Goal: Transaction & Acquisition: Download file/media

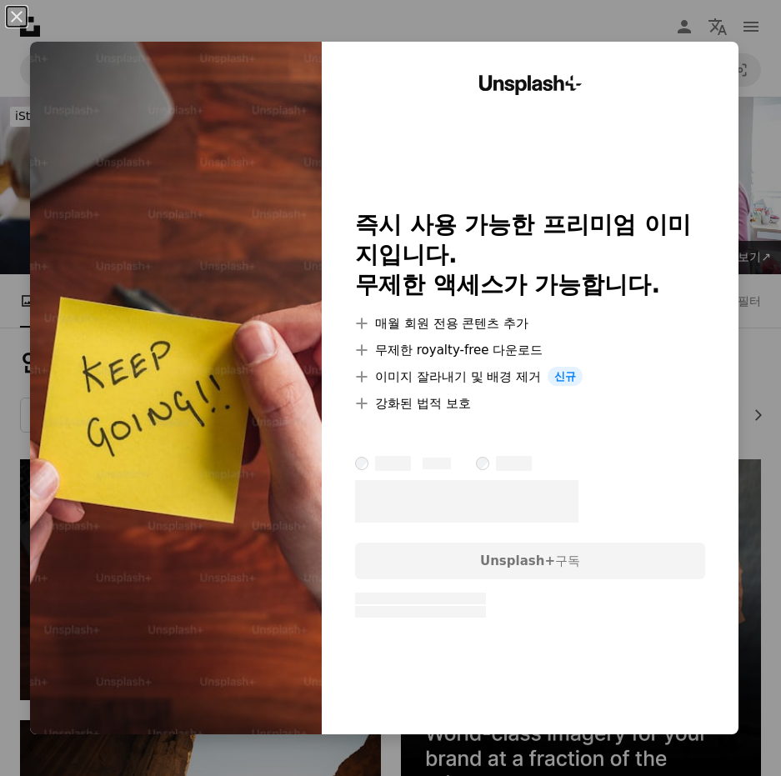
scroll to position [167, 0]
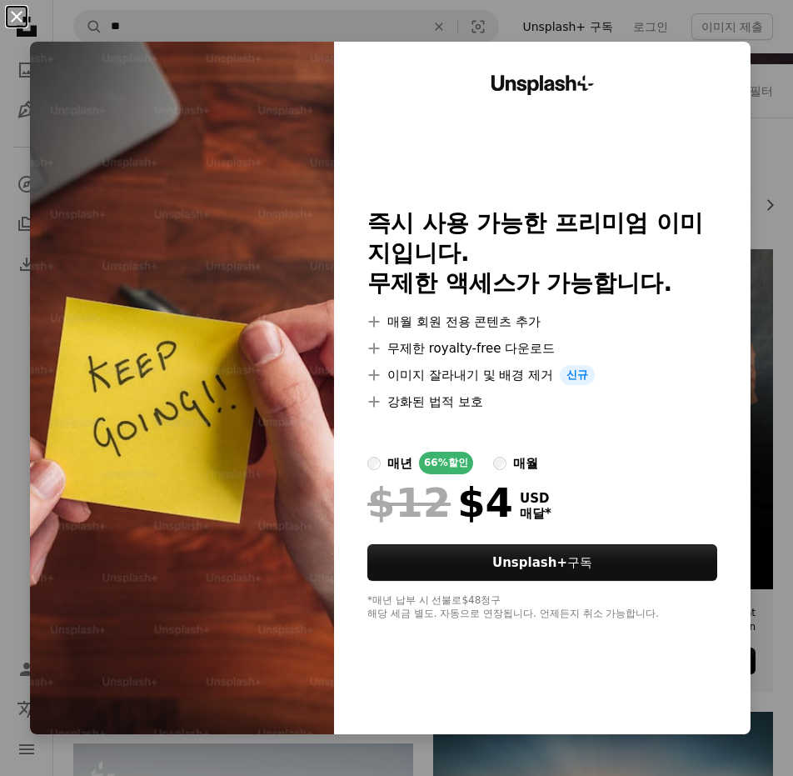
click at [22, 17] on button "An X shape" at bounding box center [17, 17] width 20 height 20
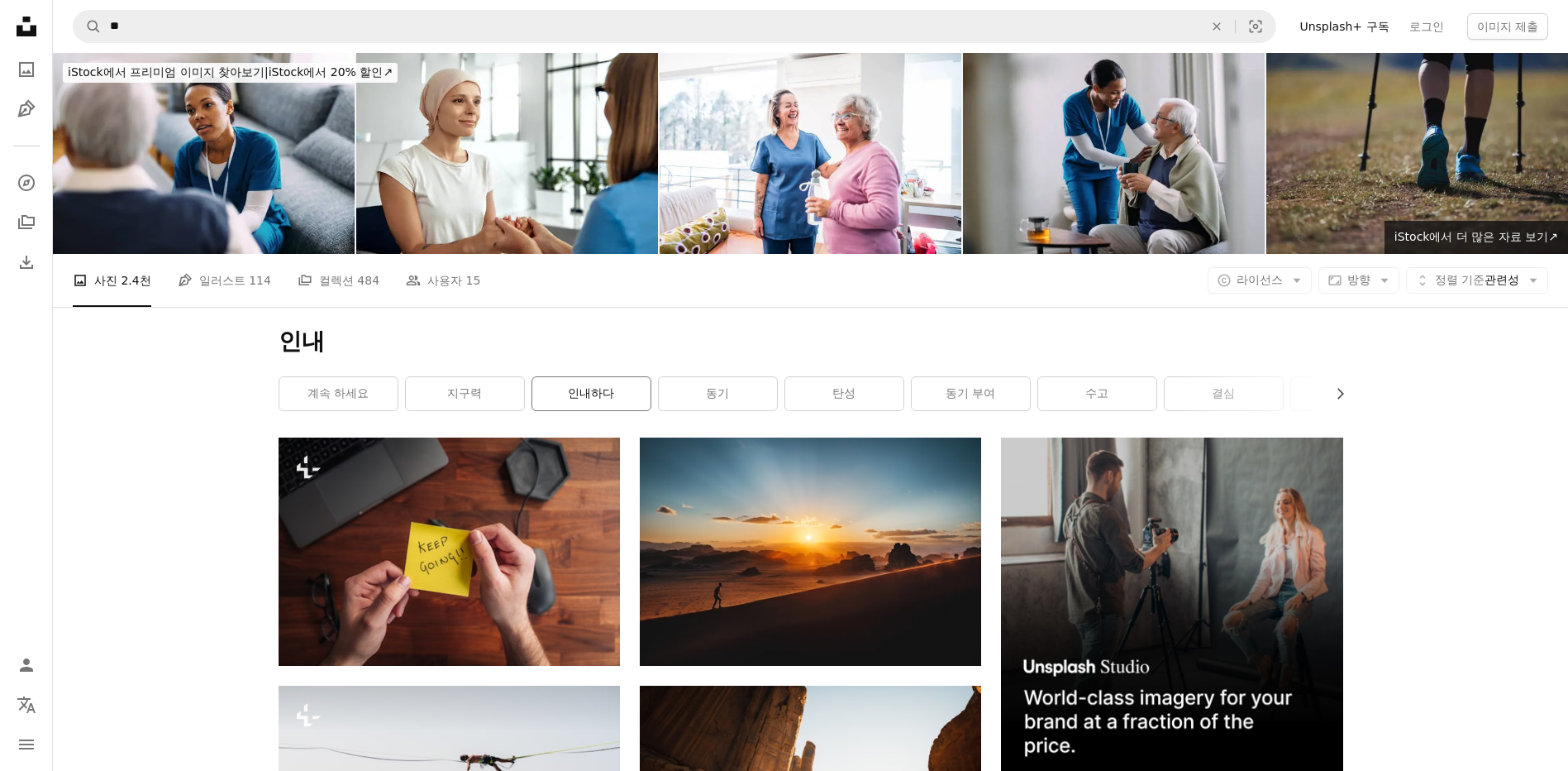
click at [586, 404] on link "인내하다" at bounding box center [591, 393] width 118 height 33
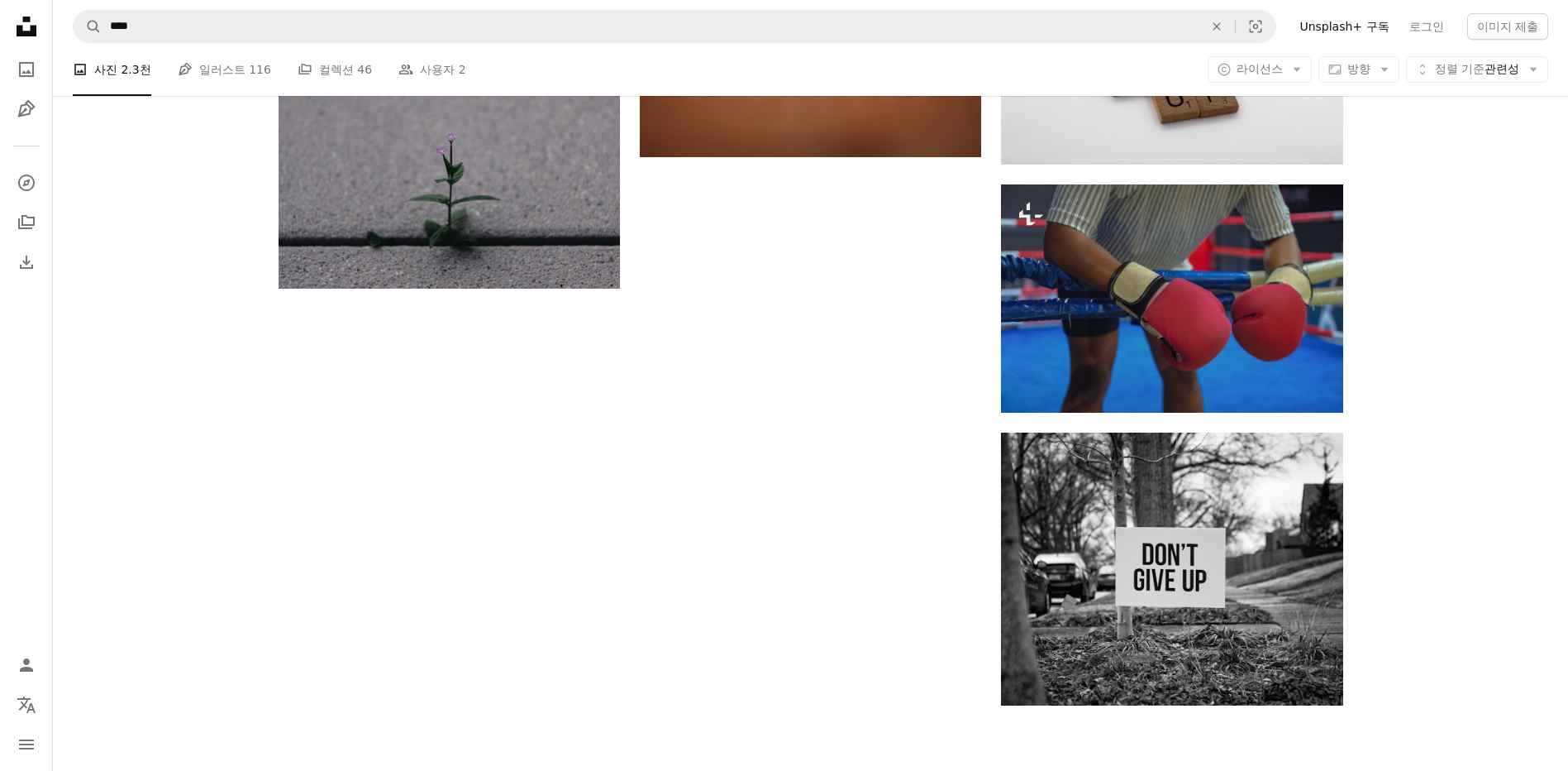
scroll to position [2315, 0]
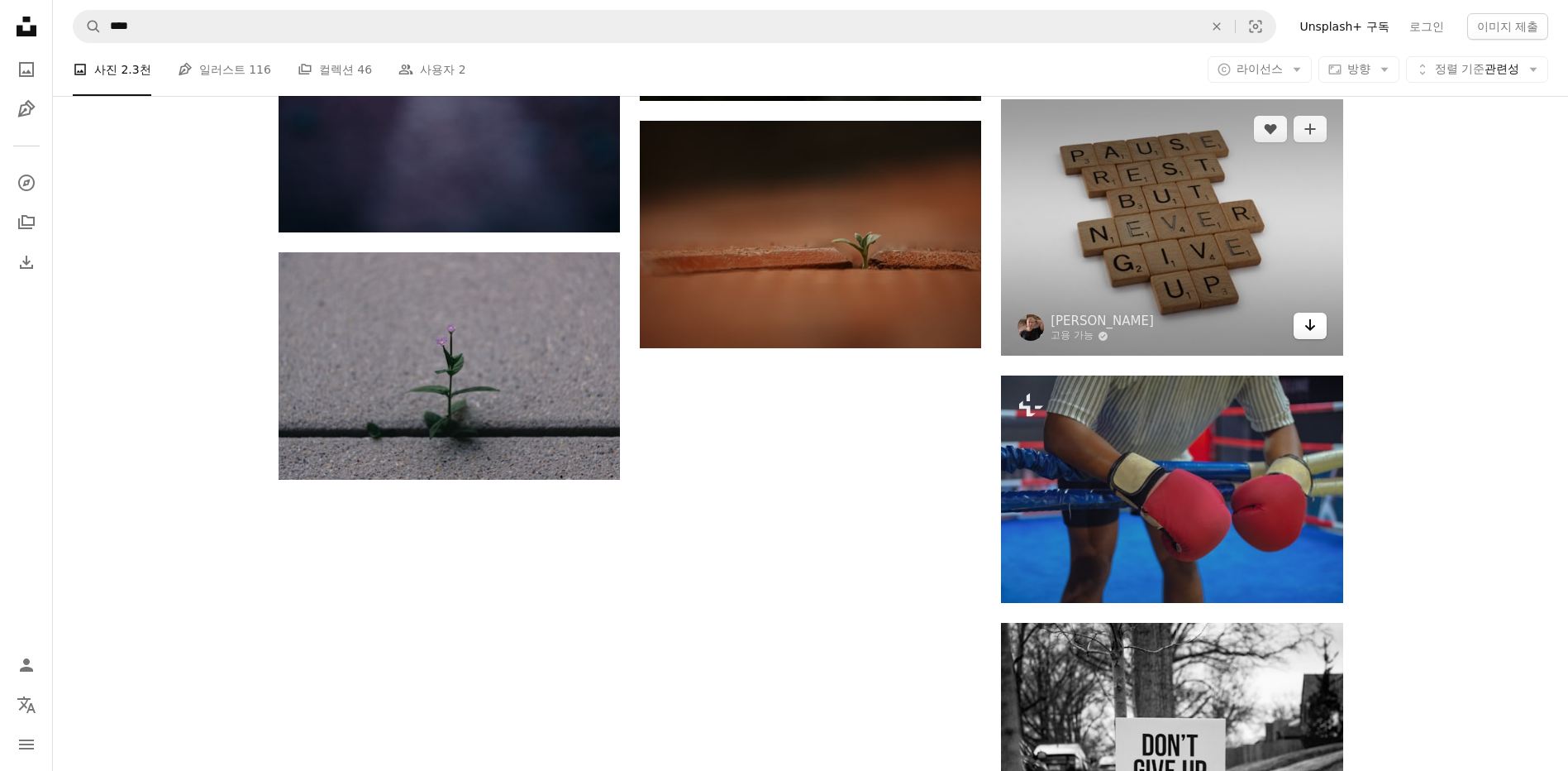
click at [774, 325] on icon "Arrow pointing down" at bounding box center [1309, 324] width 13 height 20
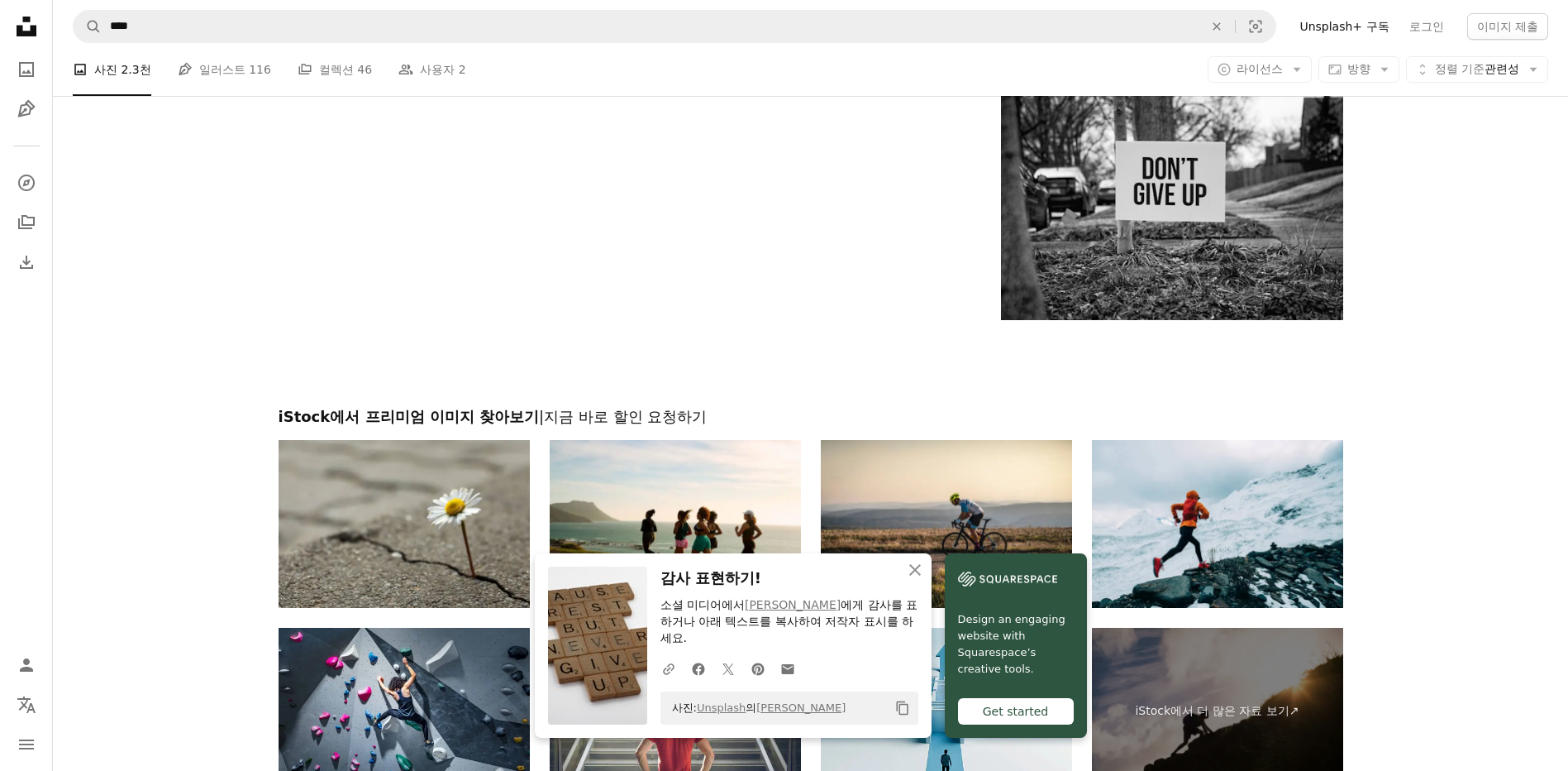
scroll to position [2811, 0]
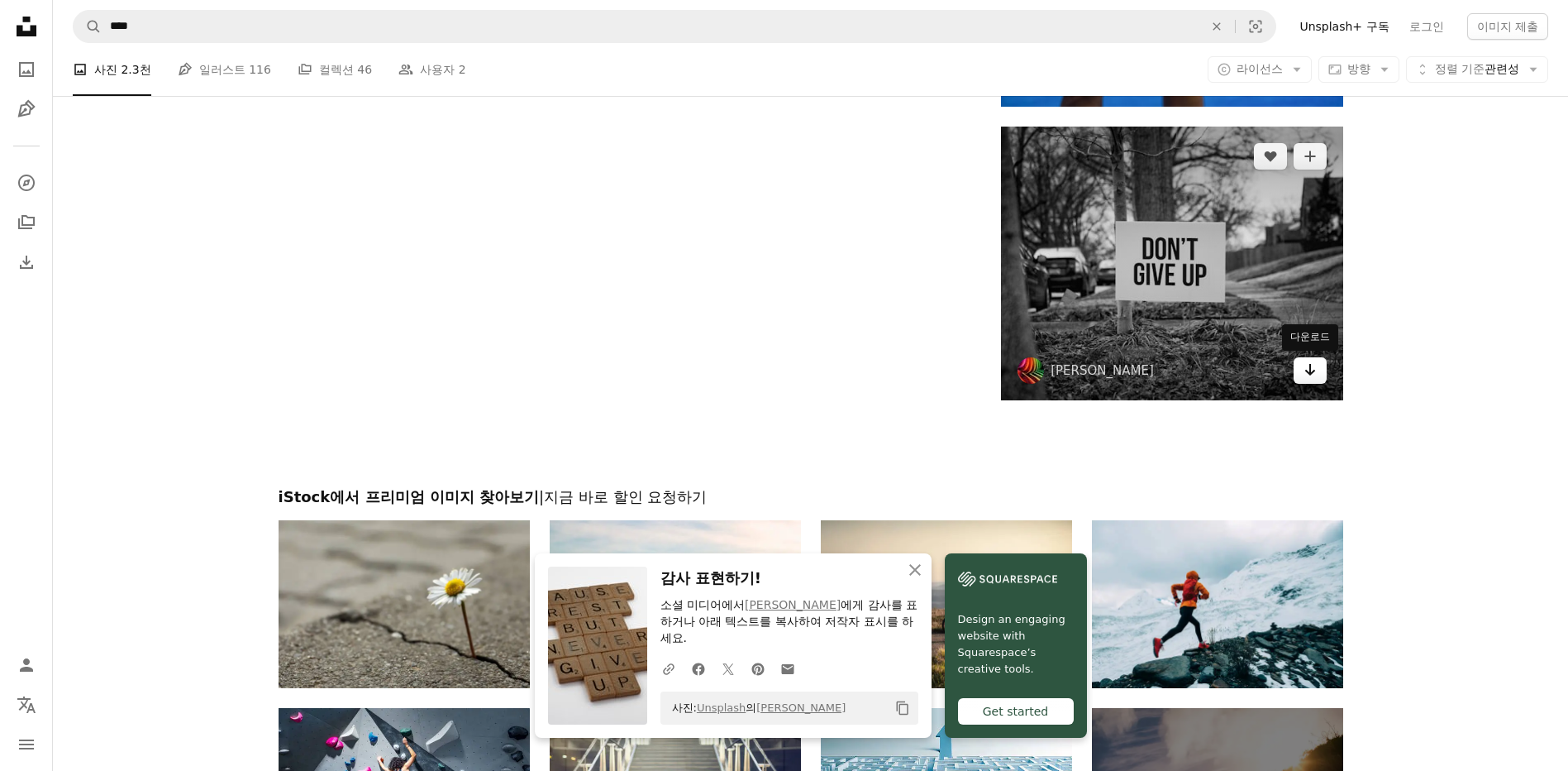
click at [774, 377] on icon "Arrow pointing down" at bounding box center [1309, 369] width 13 height 20
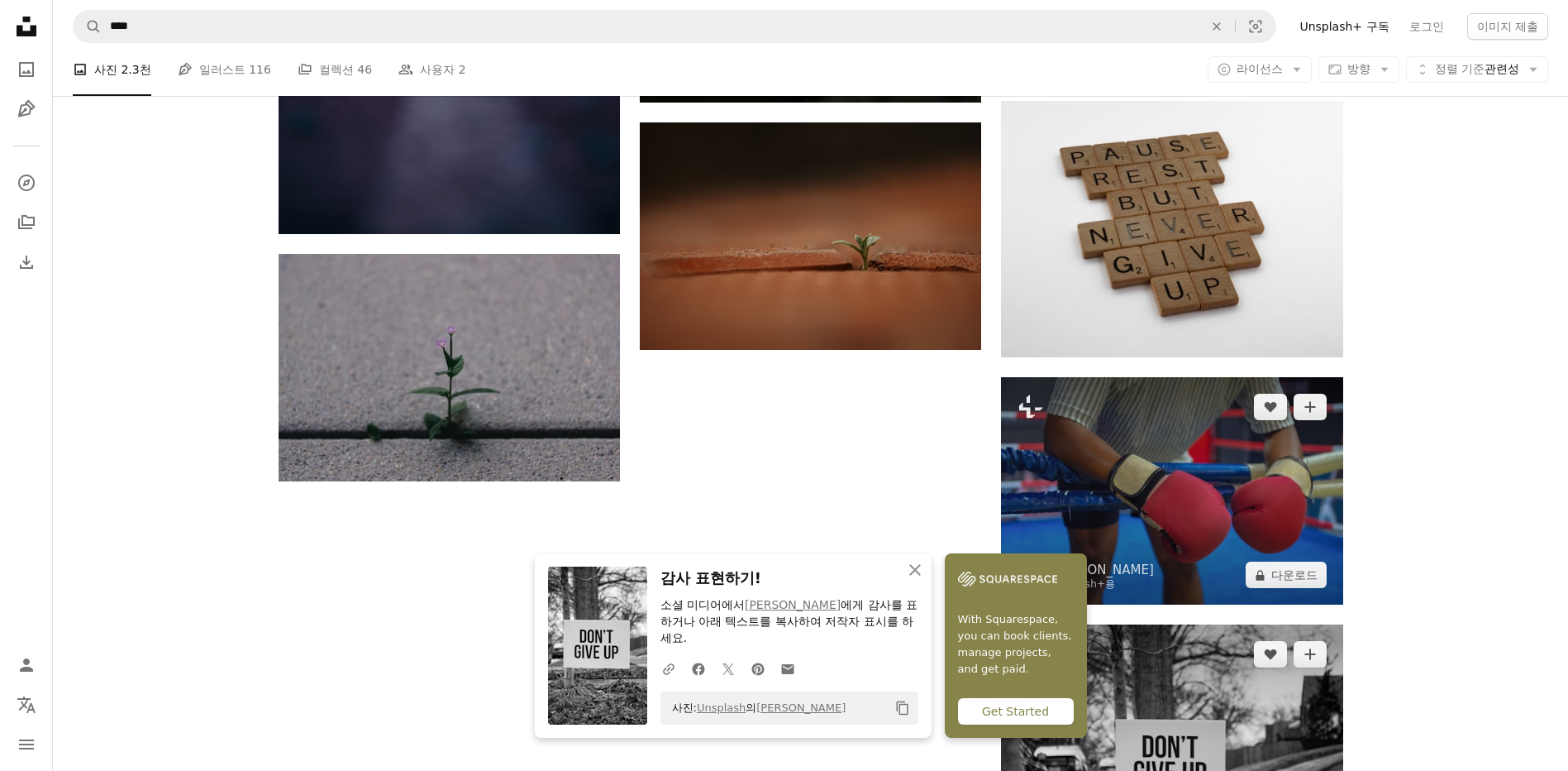
scroll to position [2149, 0]
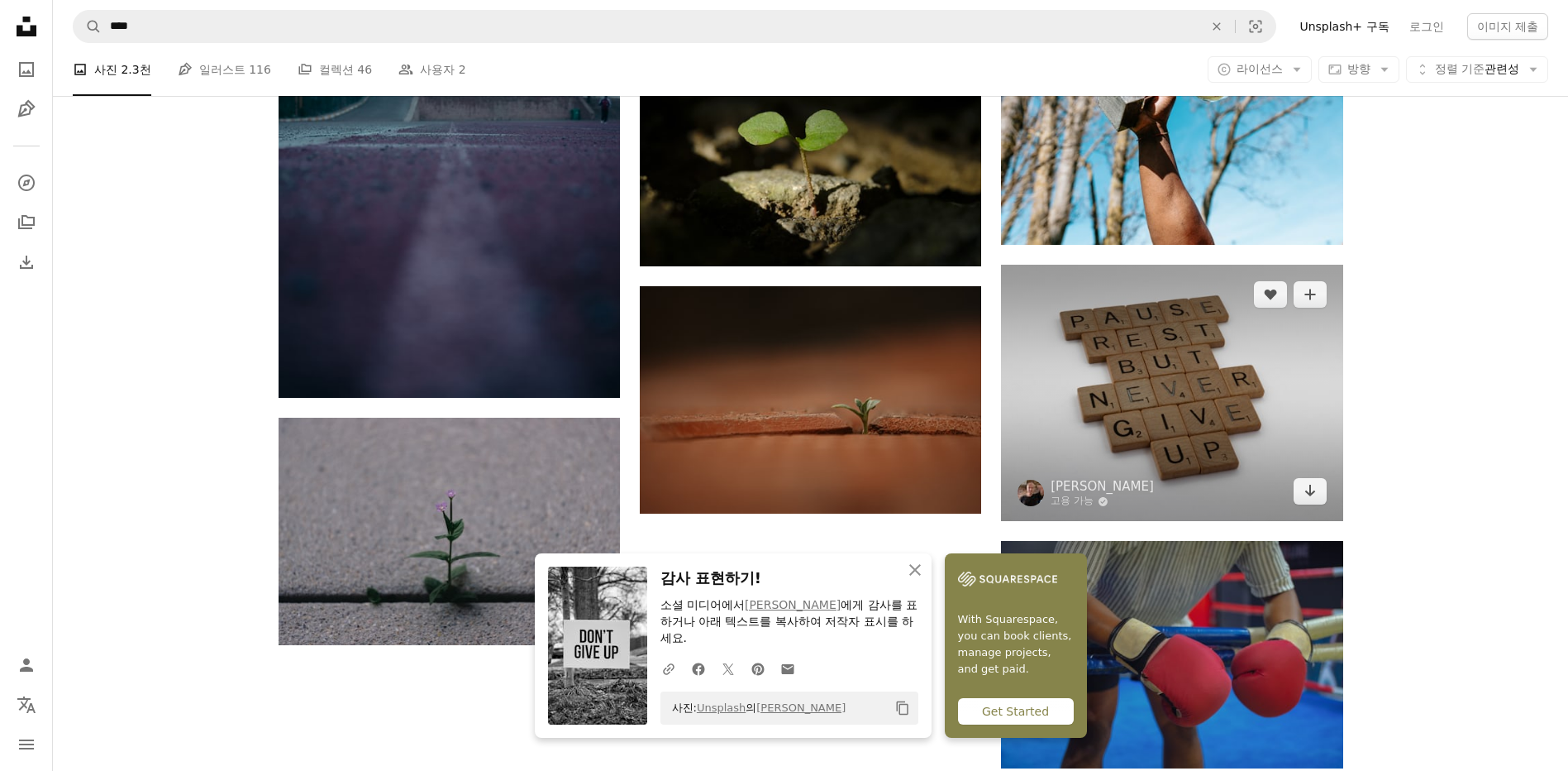
click at [774, 401] on img at bounding box center [1171, 393] width 341 height 256
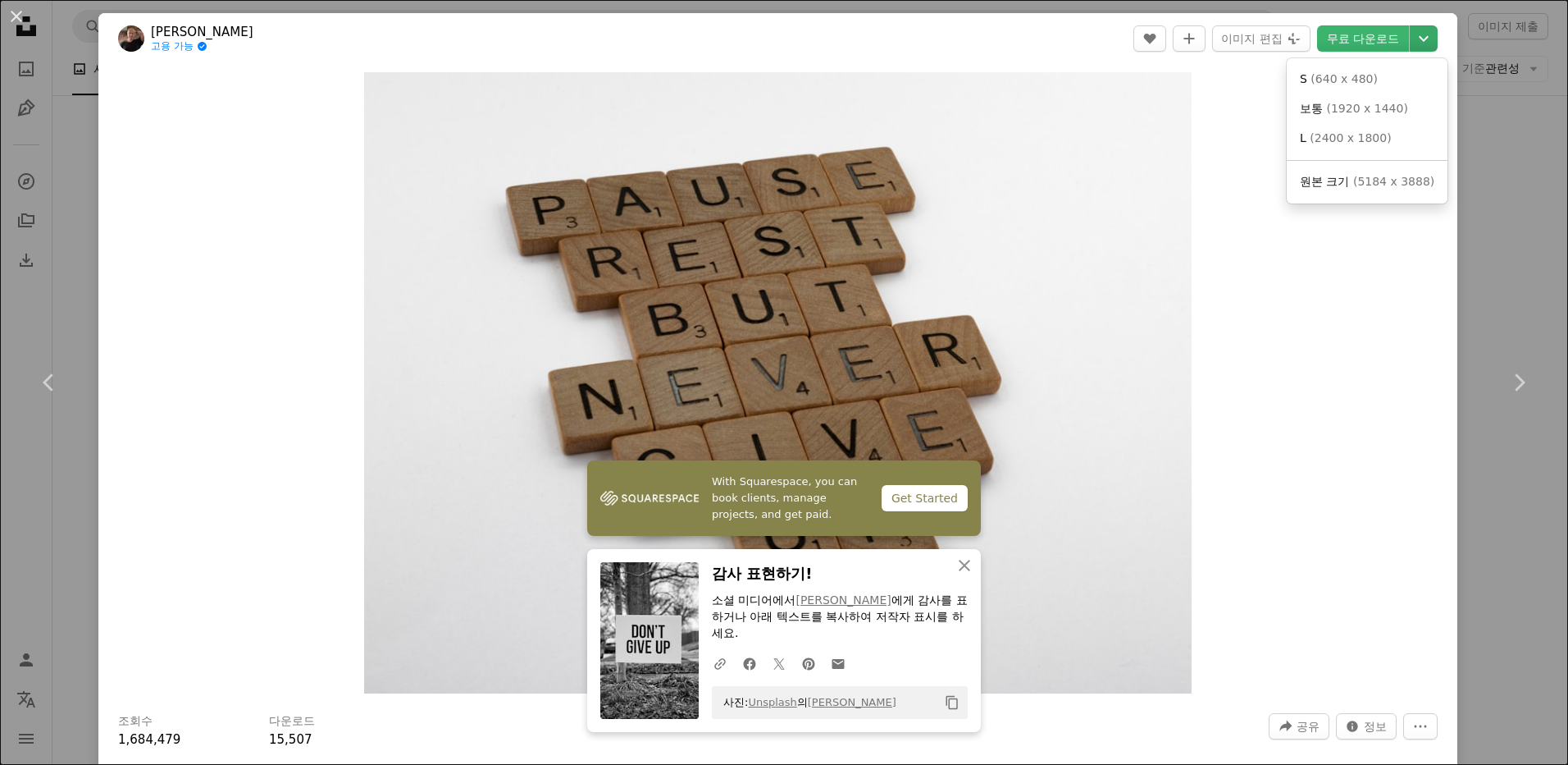
click at [768, 42] on icon "Chevron down" at bounding box center [1423, 38] width 27 height 20
click at [768, 159] on dialog "An X shape Chevron left Chevron right With Squarespace, you can book clients, m…" at bounding box center [784, 382] width 1568 height 765
click at [768, 187] on div "An X shape Chevron left Chevron right With Squarespace, you can book clients, m…" at bounding box center [784, 382] width 1568 height 765
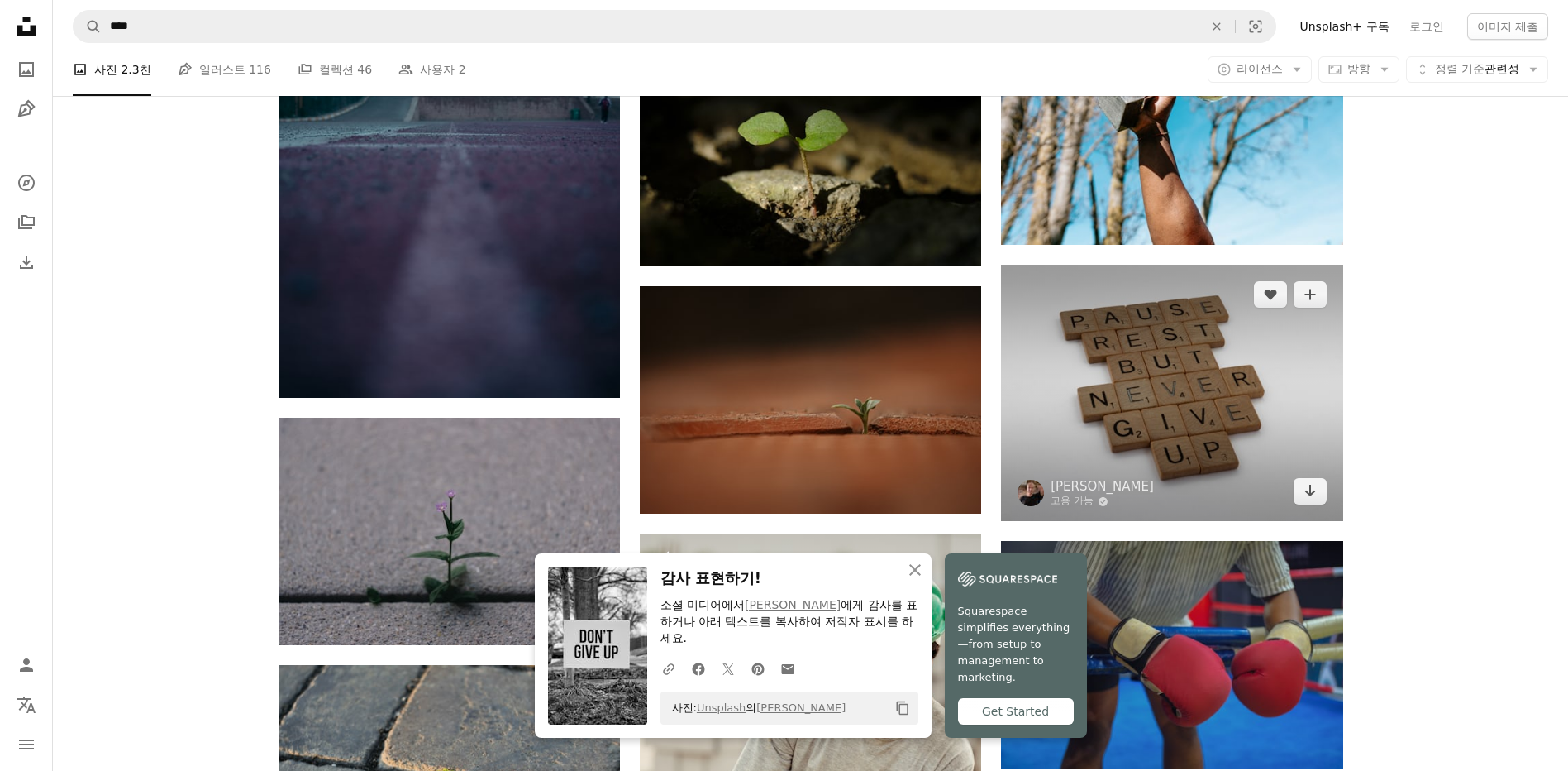
click at [774, 383] on img at bounding box center [1171, 393] width 341 height 256
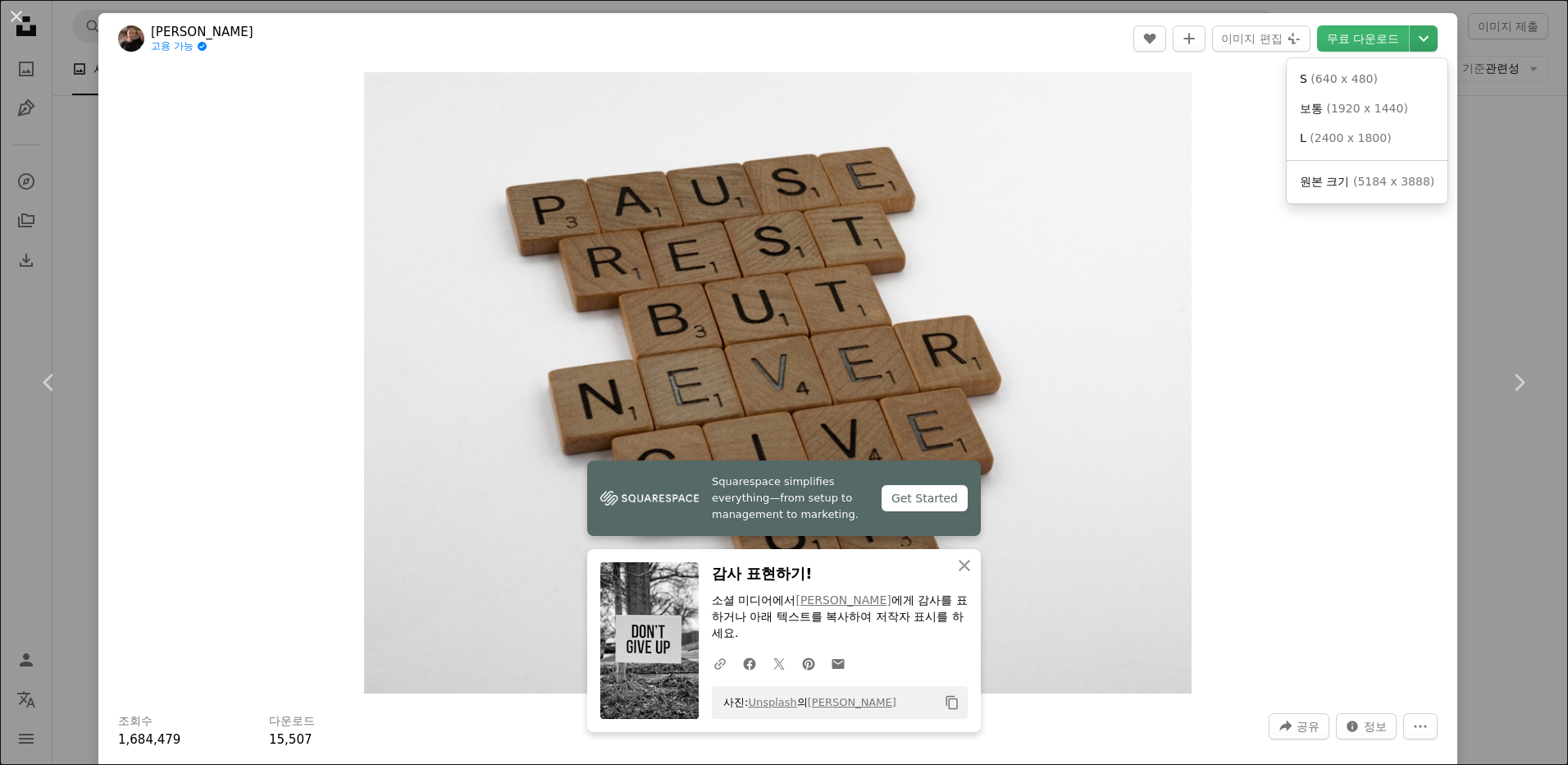
click at [768, 34] on icon "Chevron down" at bounding box center [1423, 38] width 27 height 20
click at [768, 82] on span "( 640 x 480 )" at bounding box center [1344, 78] width 67 height 13
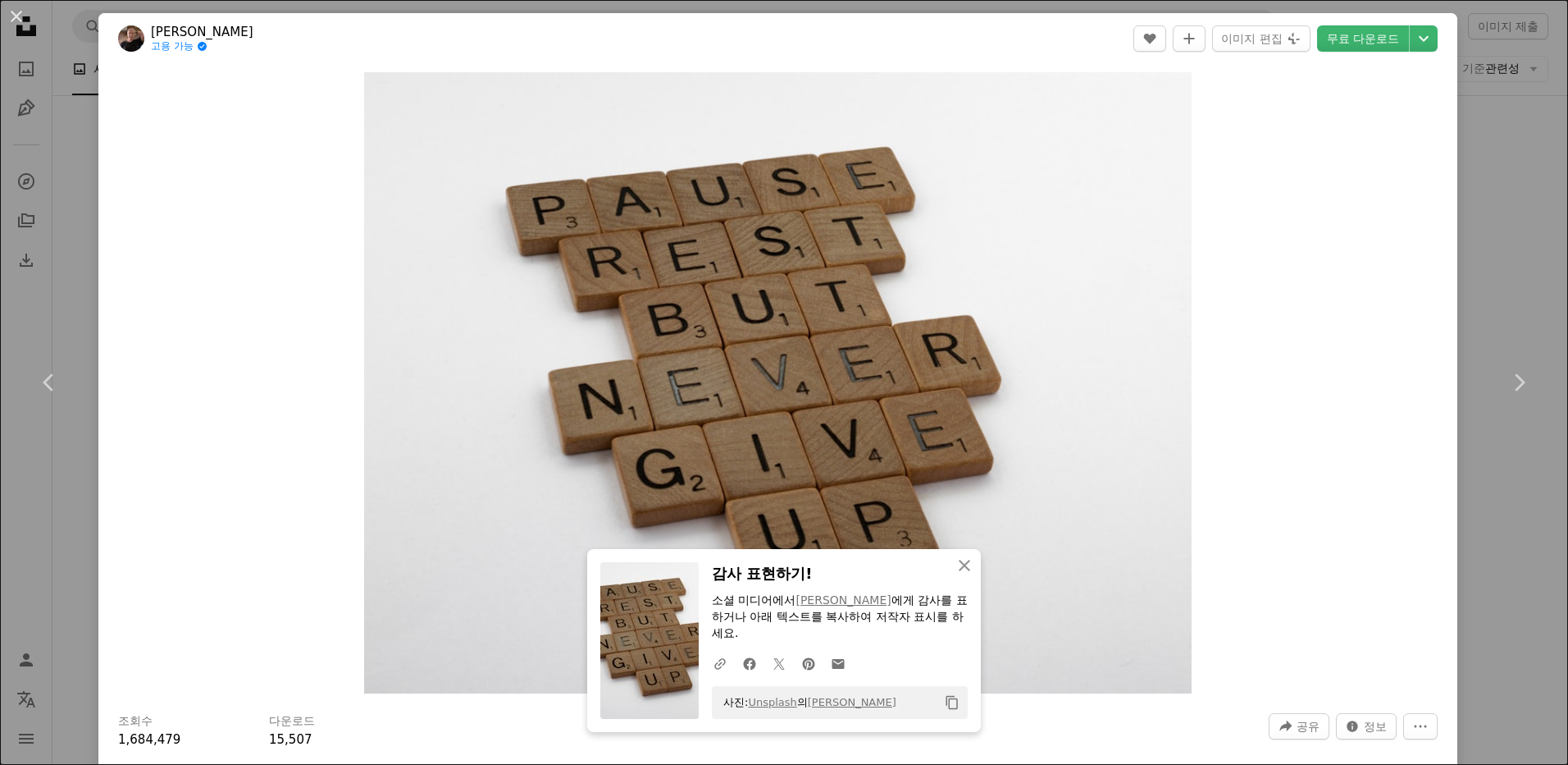
click at [768, 238] on div "An X shape Chevron left Chevron right An X shape 닫기 감사 표현하기! 소셜 미디어에서 [PERSON_N…" at bounding box center [784, 382] width 1568 height 765
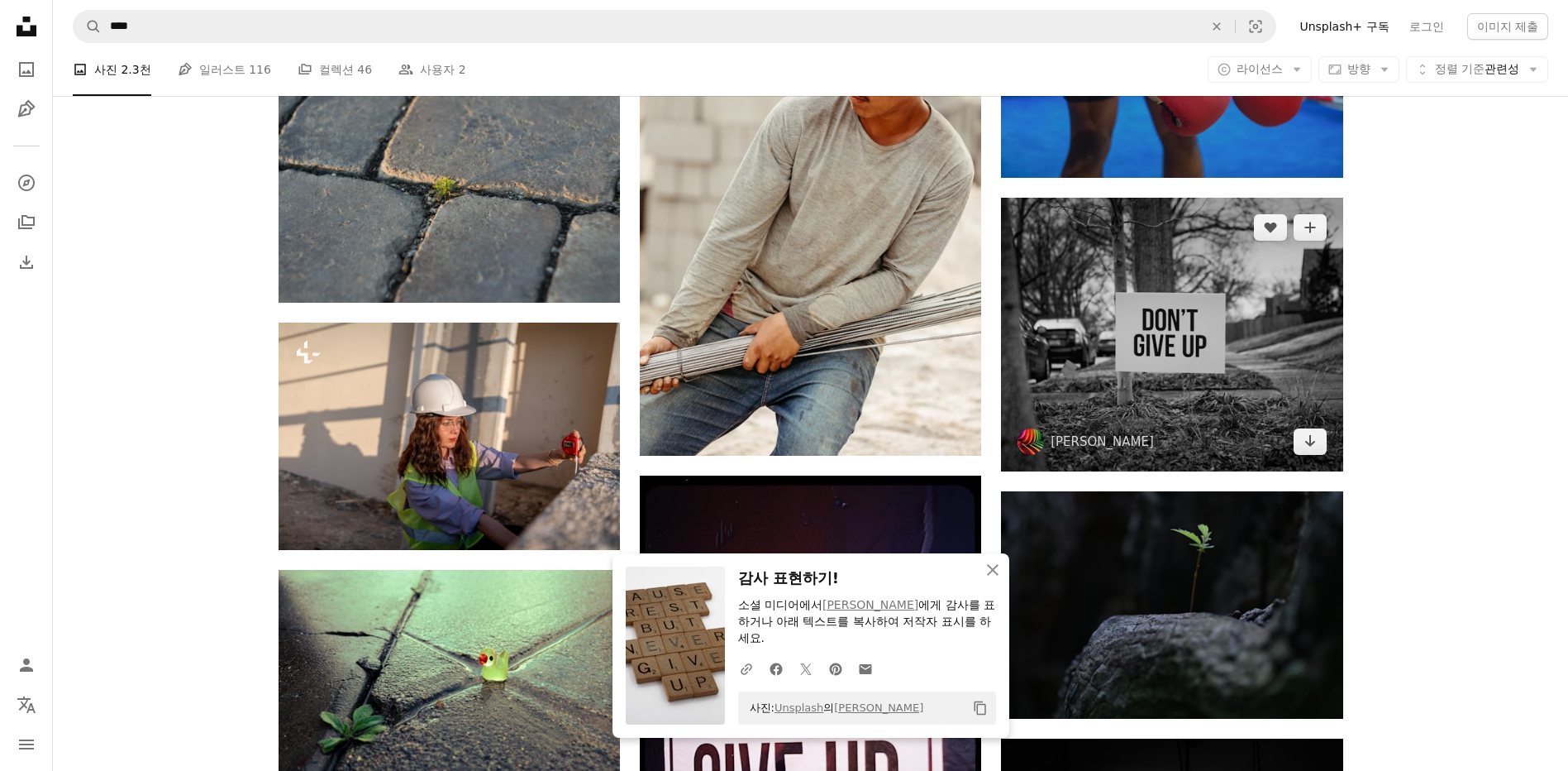
scroll to position [2729, 0]
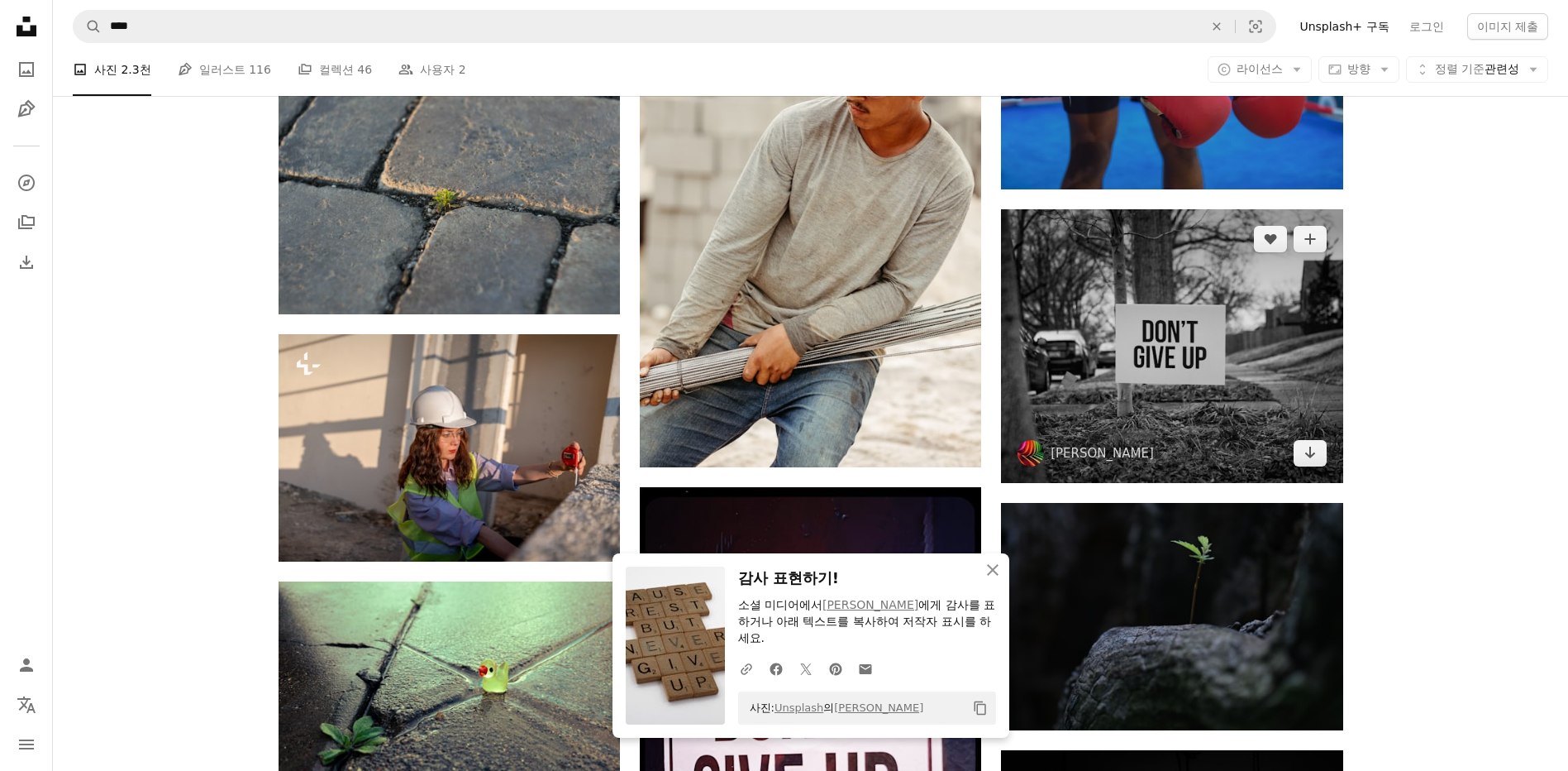
click at [774, 373] on img at bounding box center [1171, 346] width 341 height 274
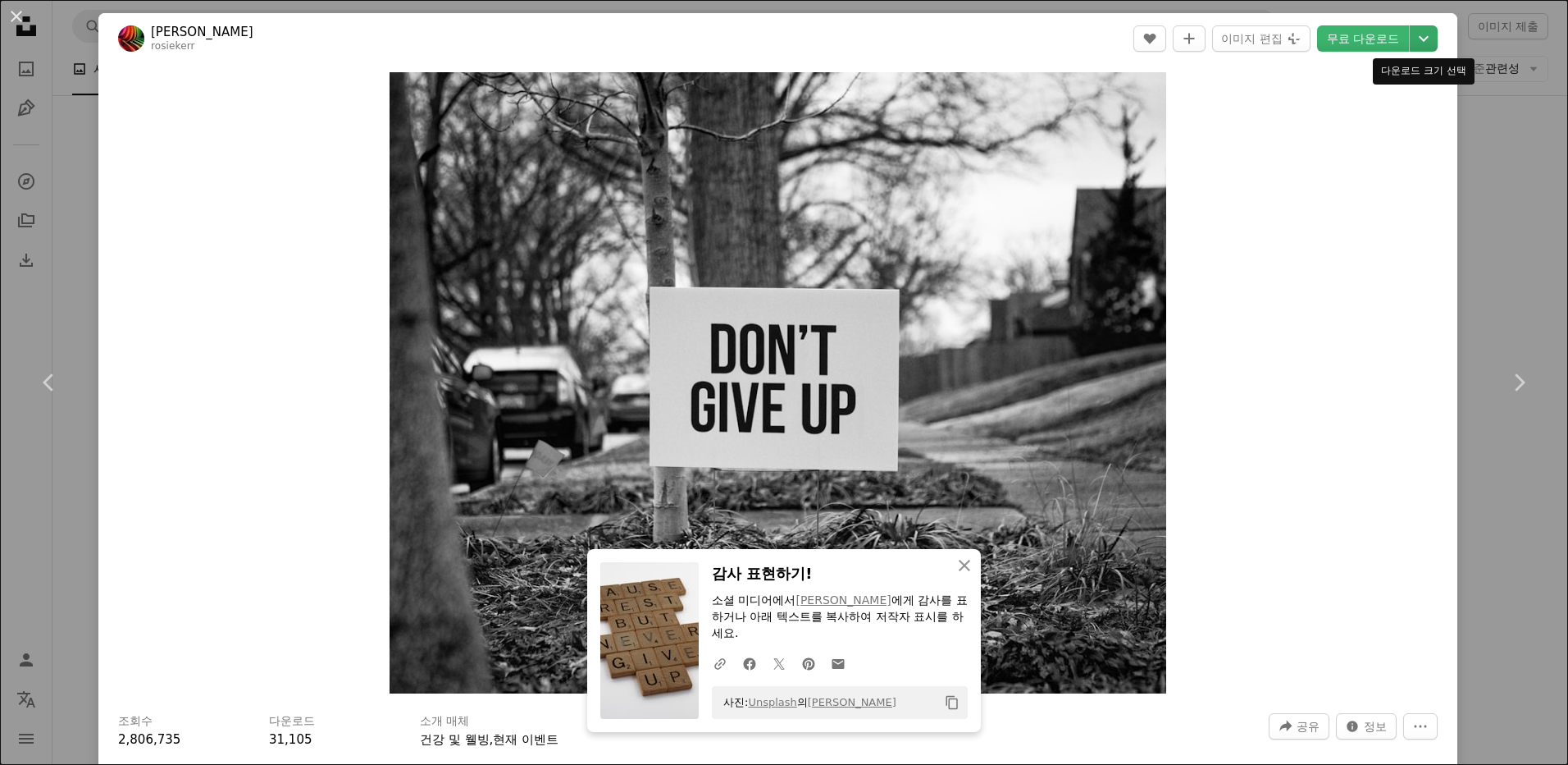
click at [768, 40] on icon "다운로드 크기 선택" at bounding box center [1423, 39] width 10 height 6
click at [768, 81] on span "( 640 x 512 )" at bounding box center [1344, 78] width 67 height 13
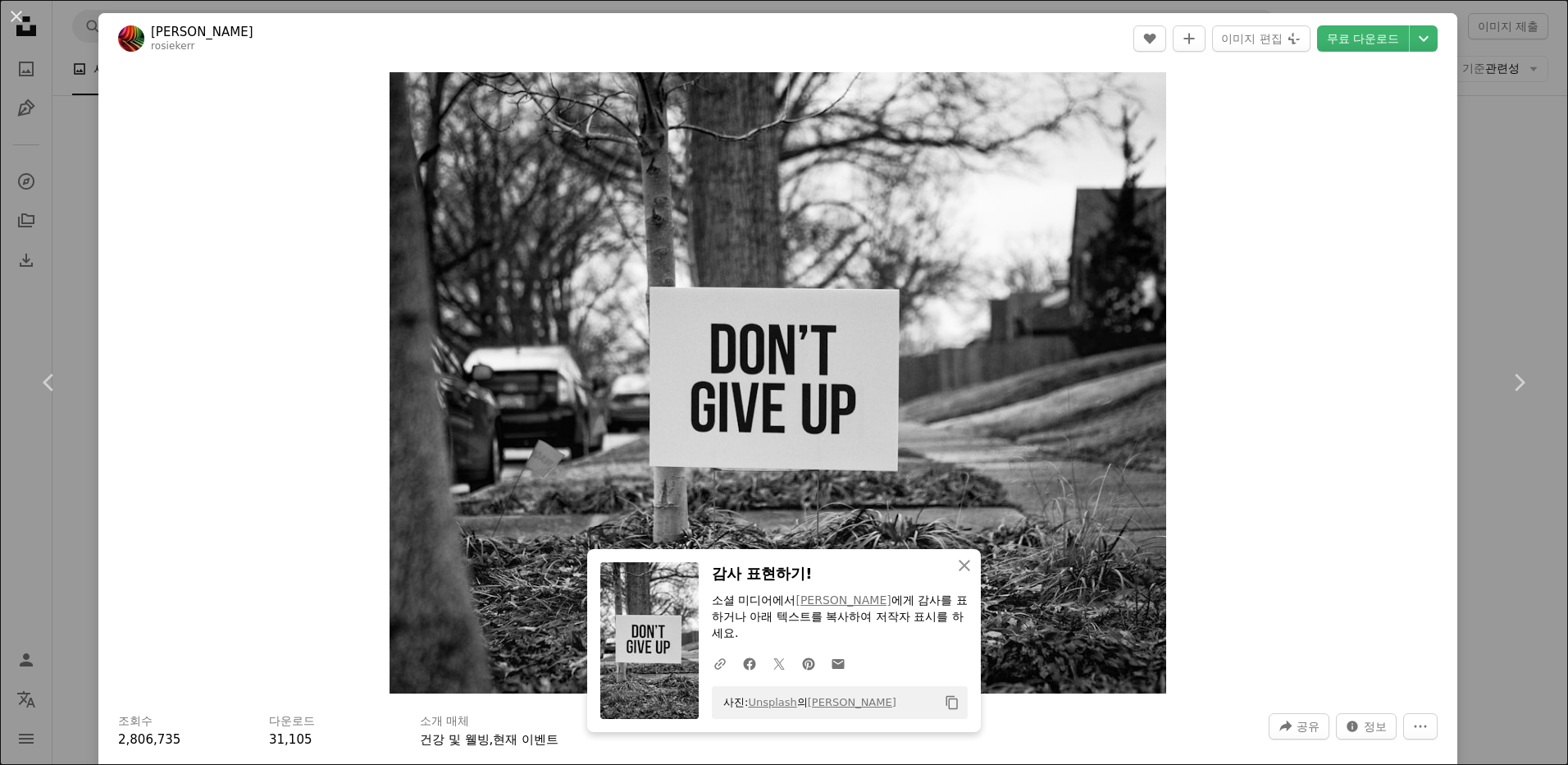
click at [768, 200] on div "An X shape Chevron left Chevron right An X shape 닫기 감사 표현하기! 소셜 미디어에서 [PERSON_N…" at bounding box center [784, 382] width 1568 height 765
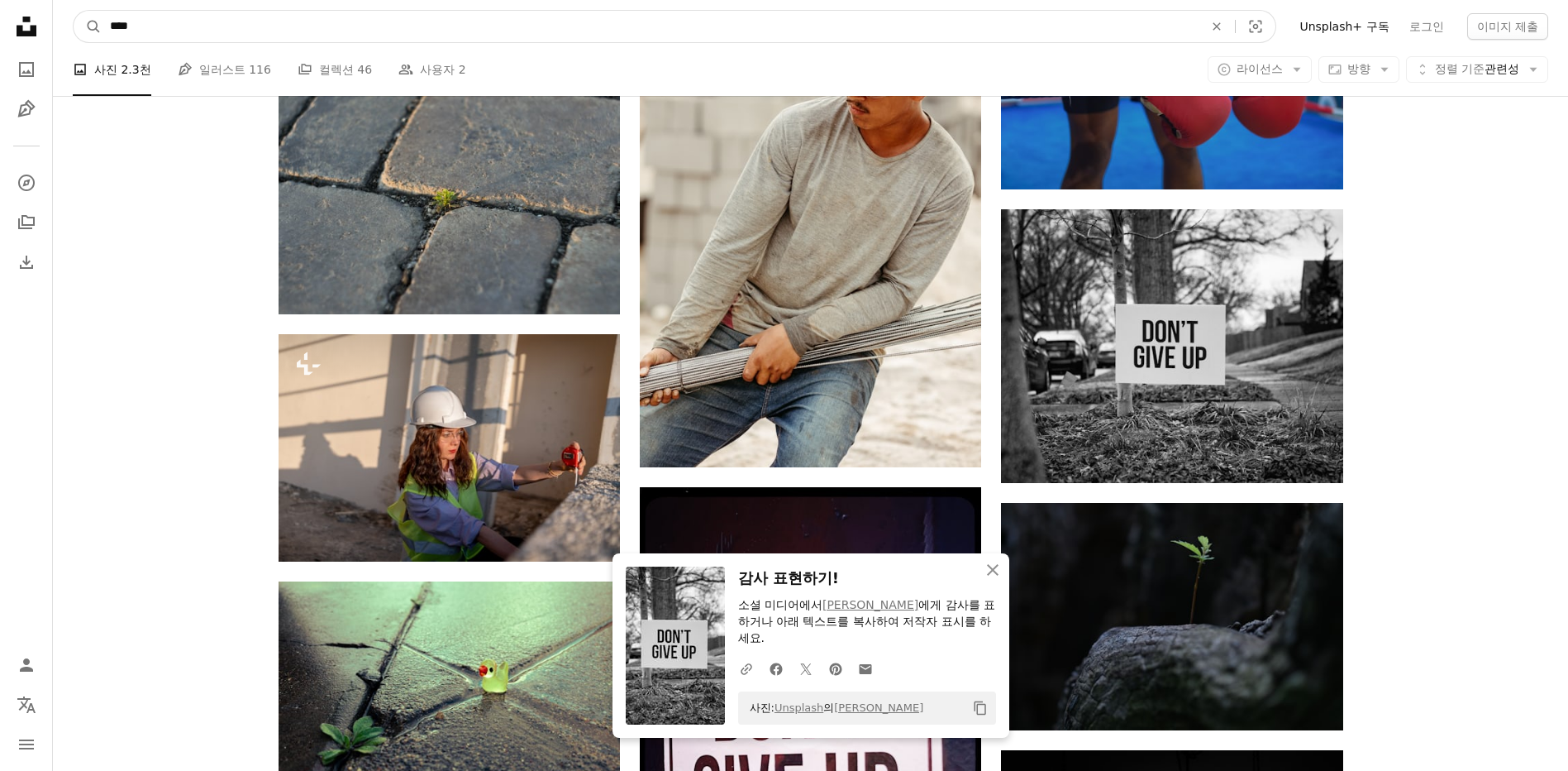
click at [534, 27] on input "****" at bounding box center [650, 27] width 1097 height 32
type input "*"
type input "***"
click button "A magnifying glass" at bounding box center [87, 27] width 28 height 32
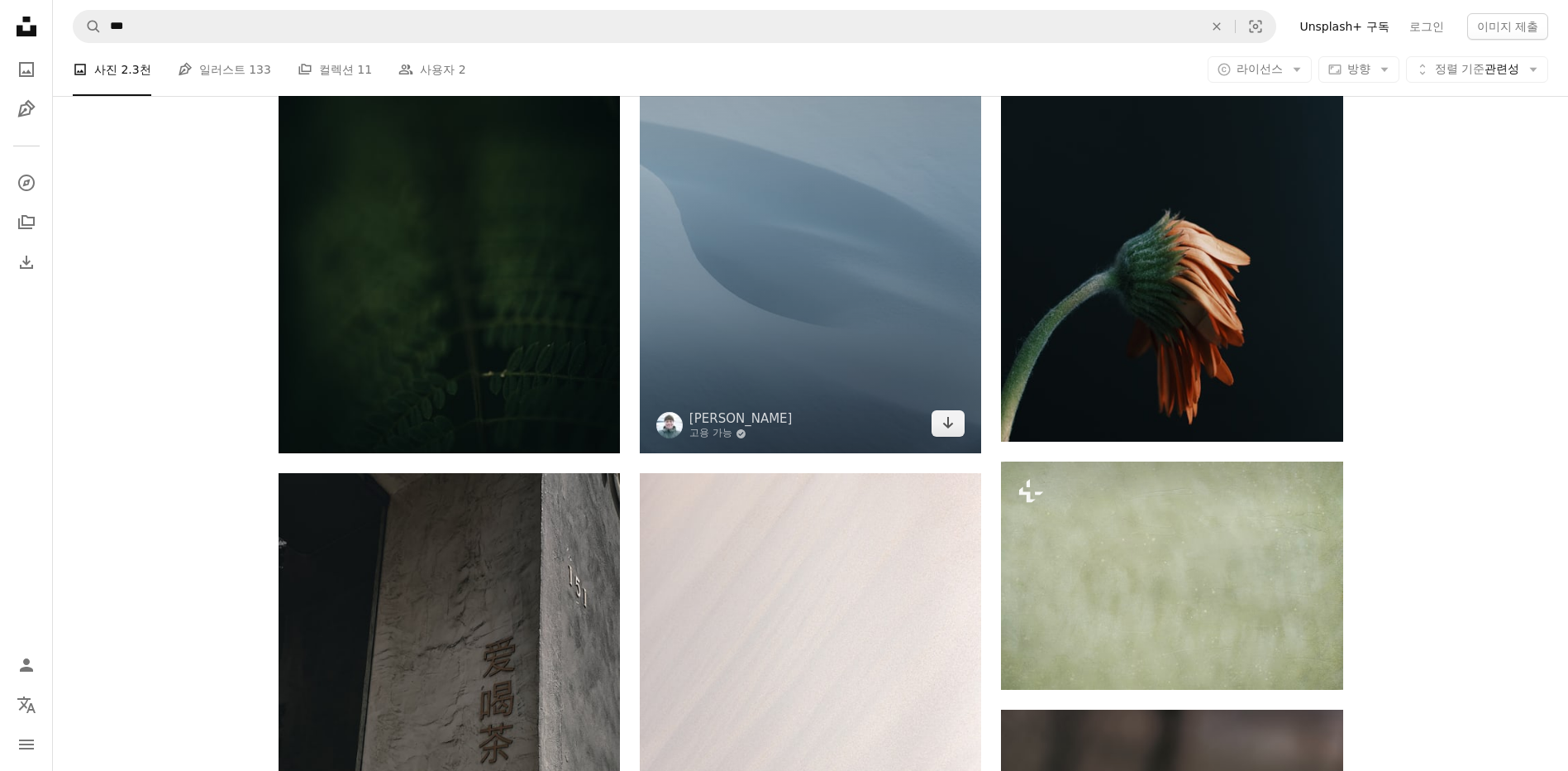
scroll to position [1289, 0]
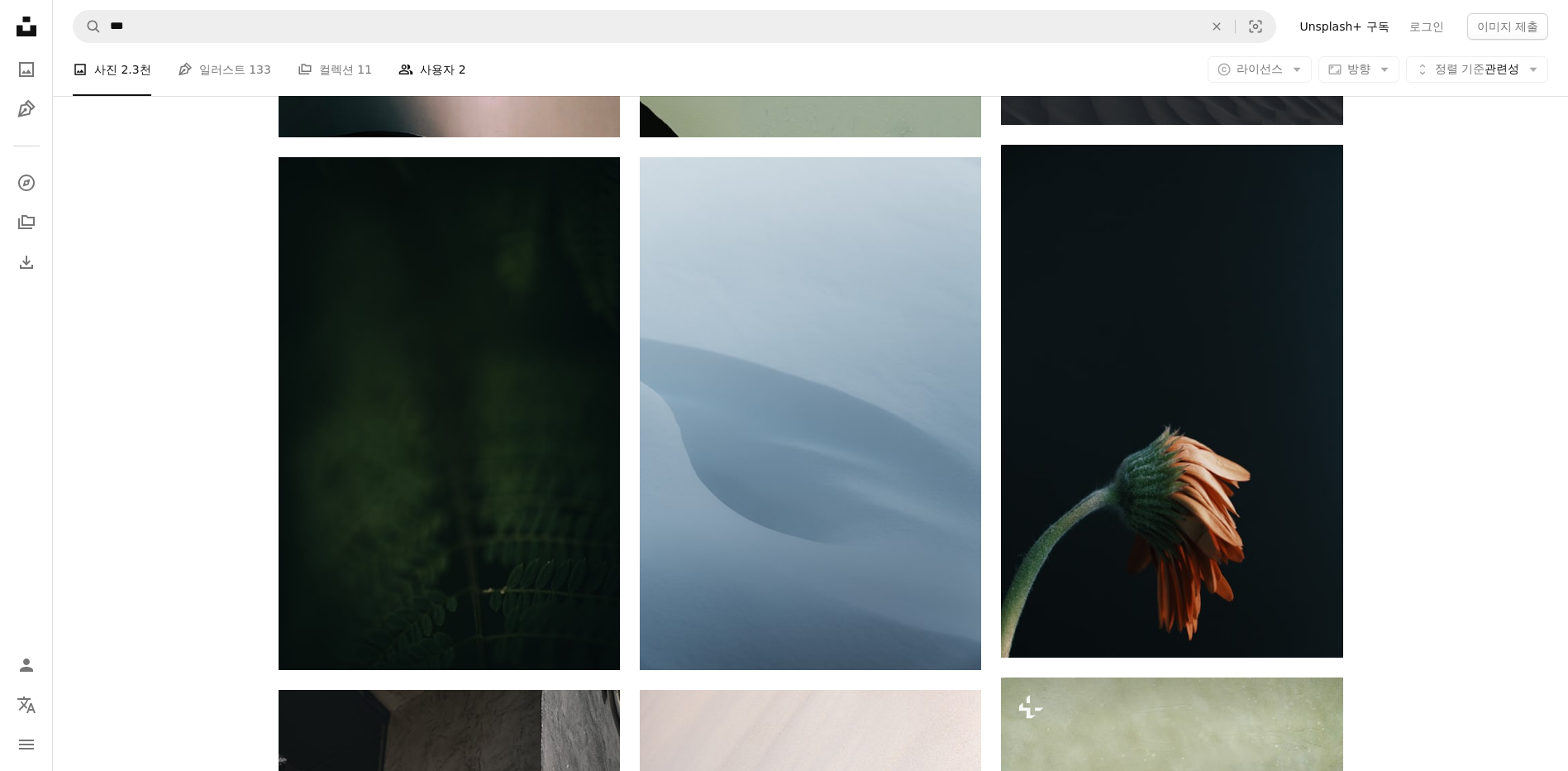
click at [438, 81] on link "People 사용자 2" at bounding box center [431, 68] width 66 height 53
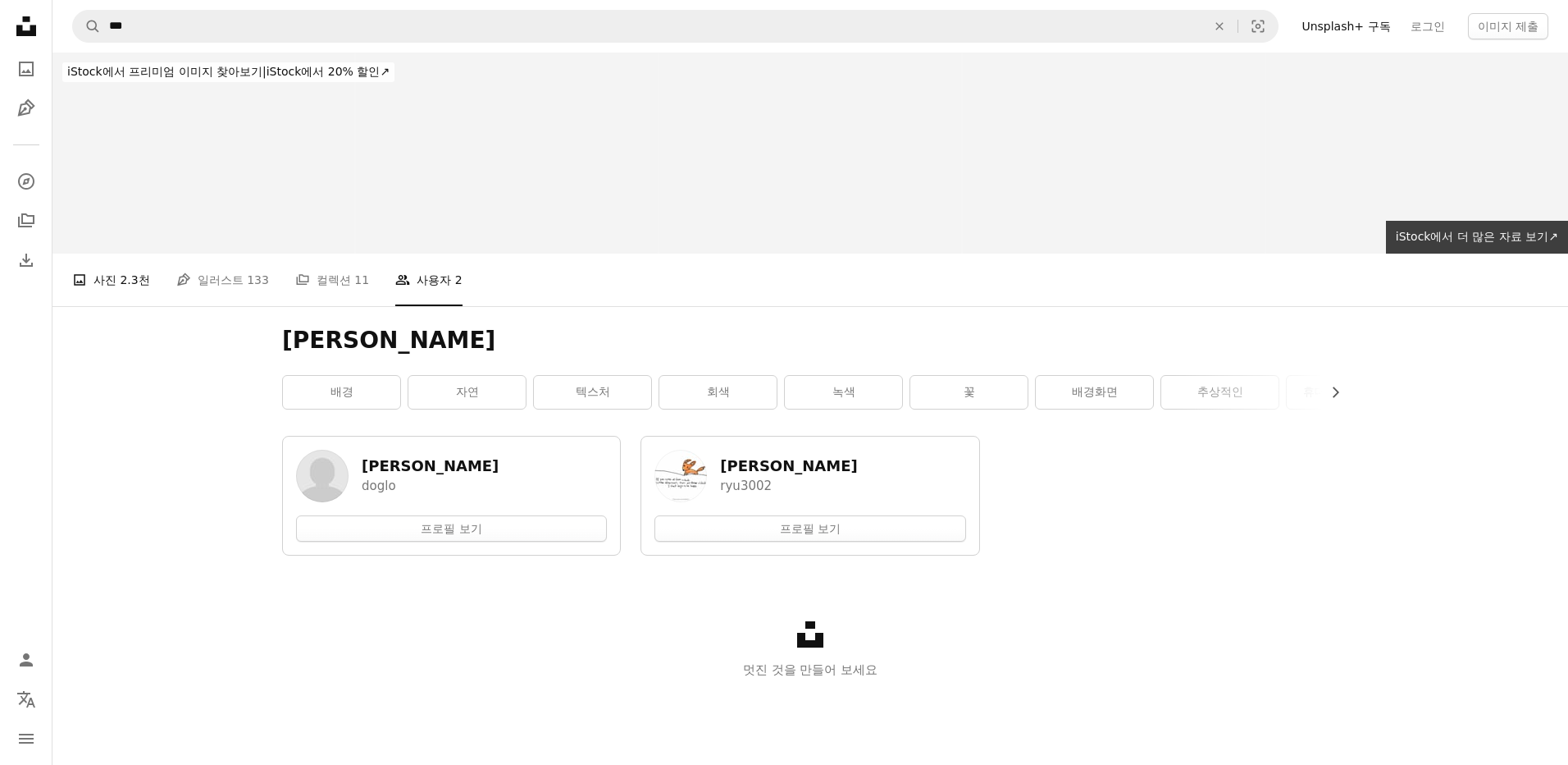
click at [131, 292] on link "A photo 사진 2.3천" at bounding box center [110, 279] width 78 height 52
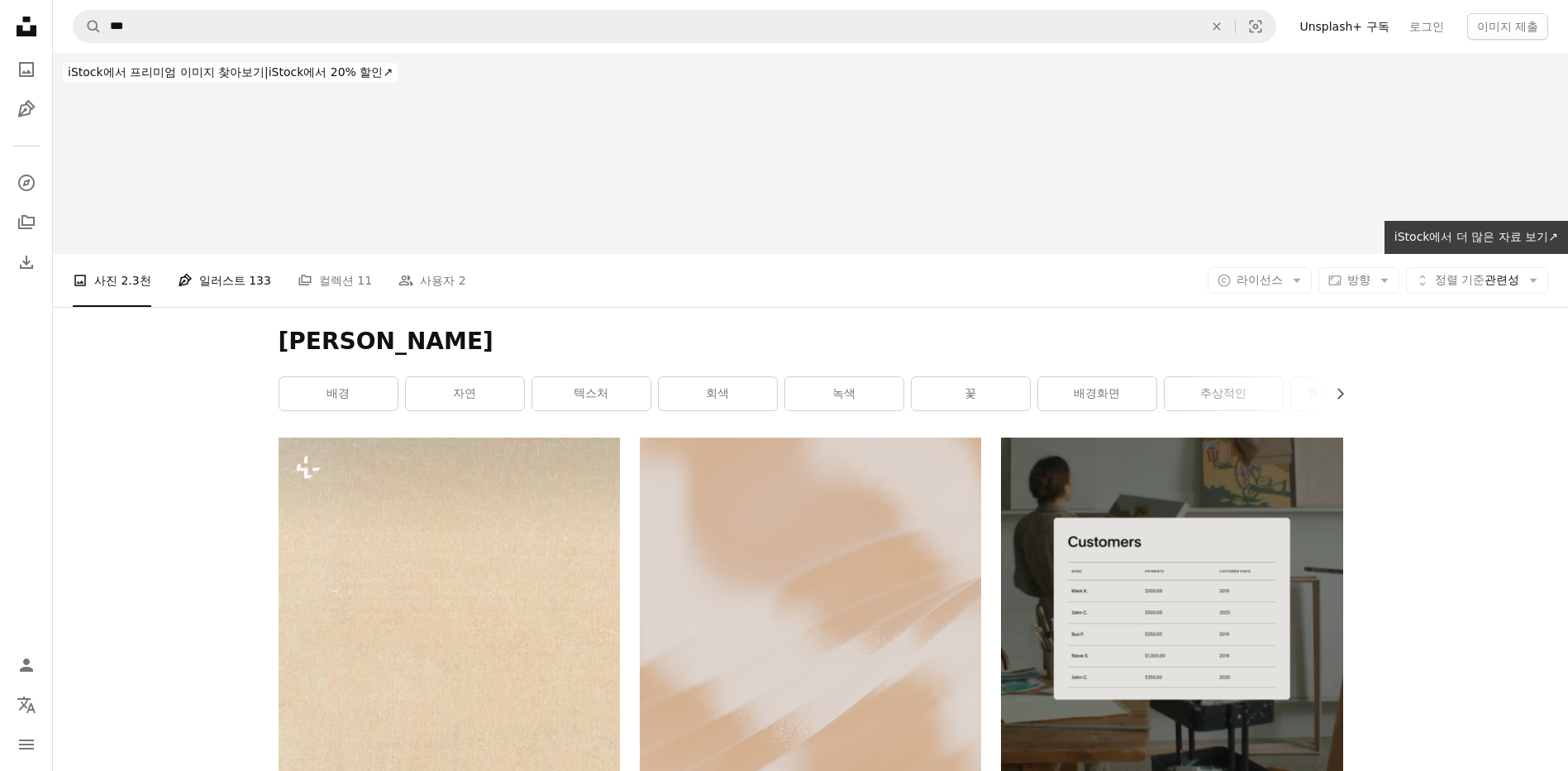
click at [220, 272] on link "Pen Tool 일러스트 133" at bounding box center [224, 280] width 93 height 53
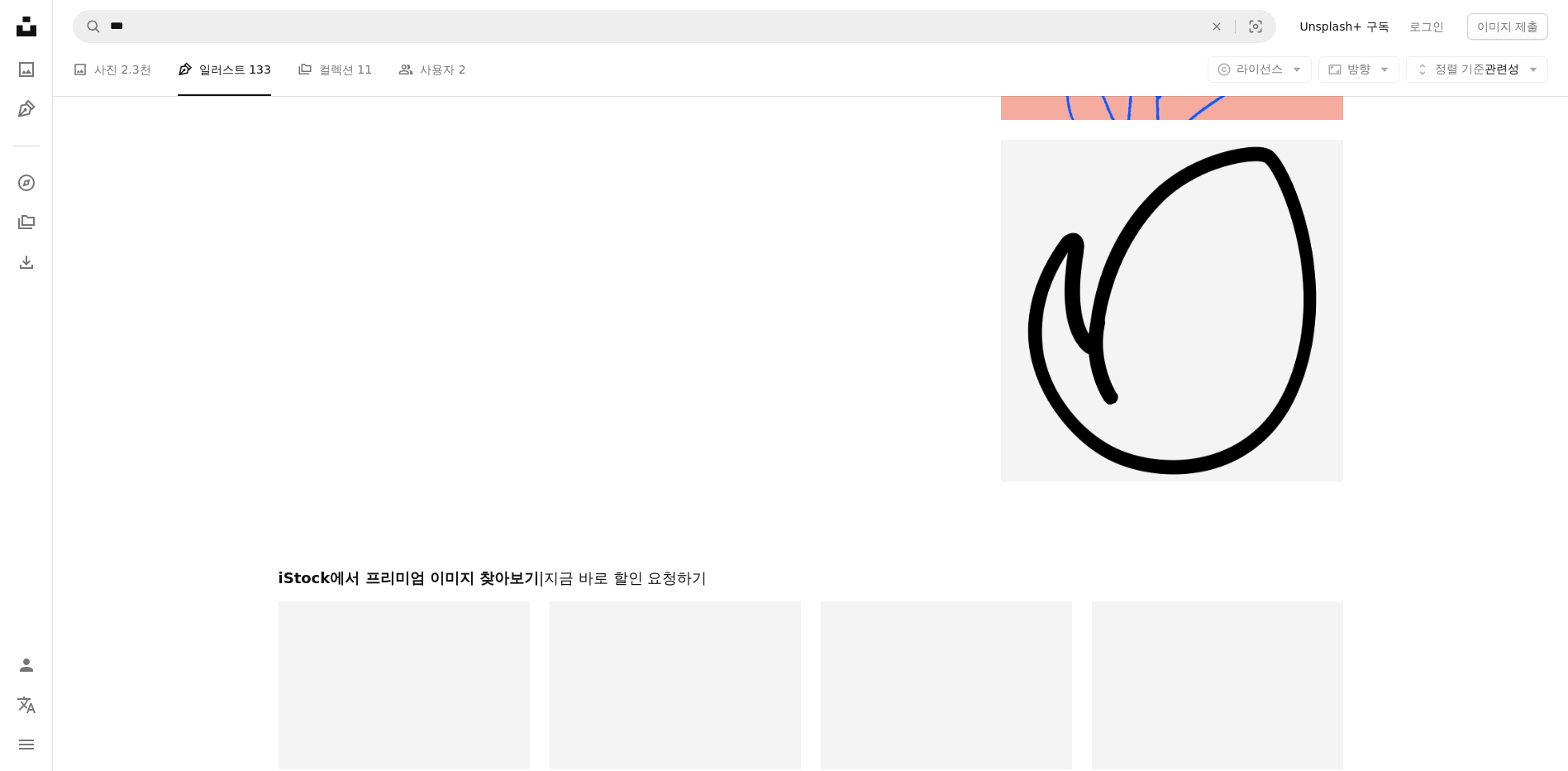
scroll to position [3389, 0]
